Goal: Transaction & Acquisition: Subscribe to service/newsletter

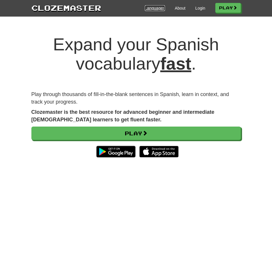
click at [145, 8] on link "Languages" at bounding box center [155, 8] width 20 height 6
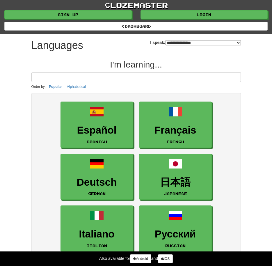
select select "*******"
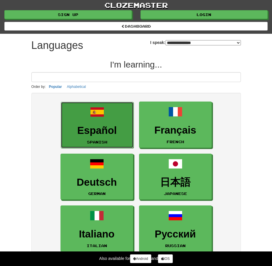
click at [103, 126] on h3 "Español" at bounding box center [97, 130] width 66 height 11
